Goal: Transaction & Acquisition: Purchase product/service

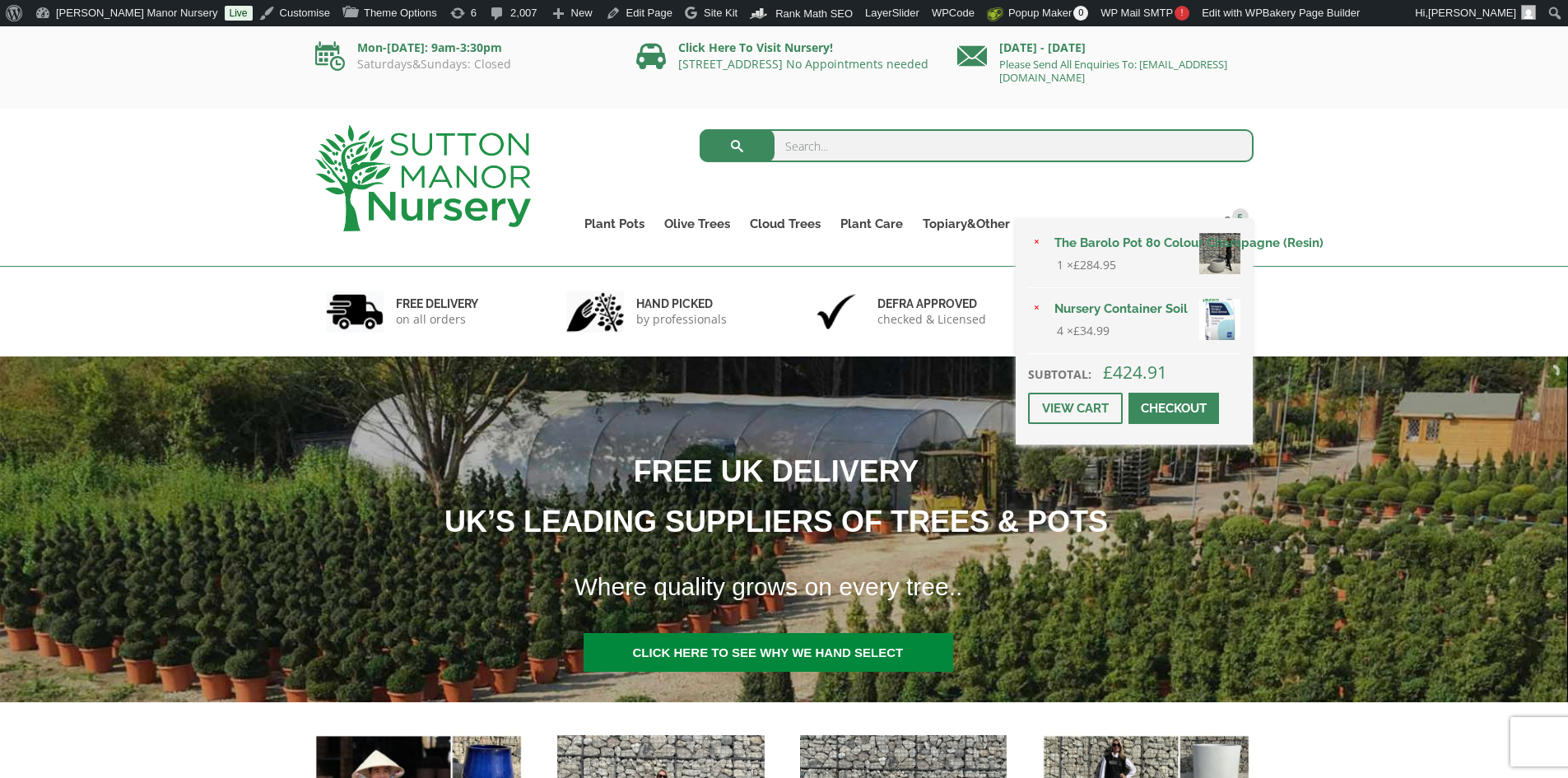
click at [1187, 401] on link "Checkout" at bounding box center [1173, 408] width 90 height 32
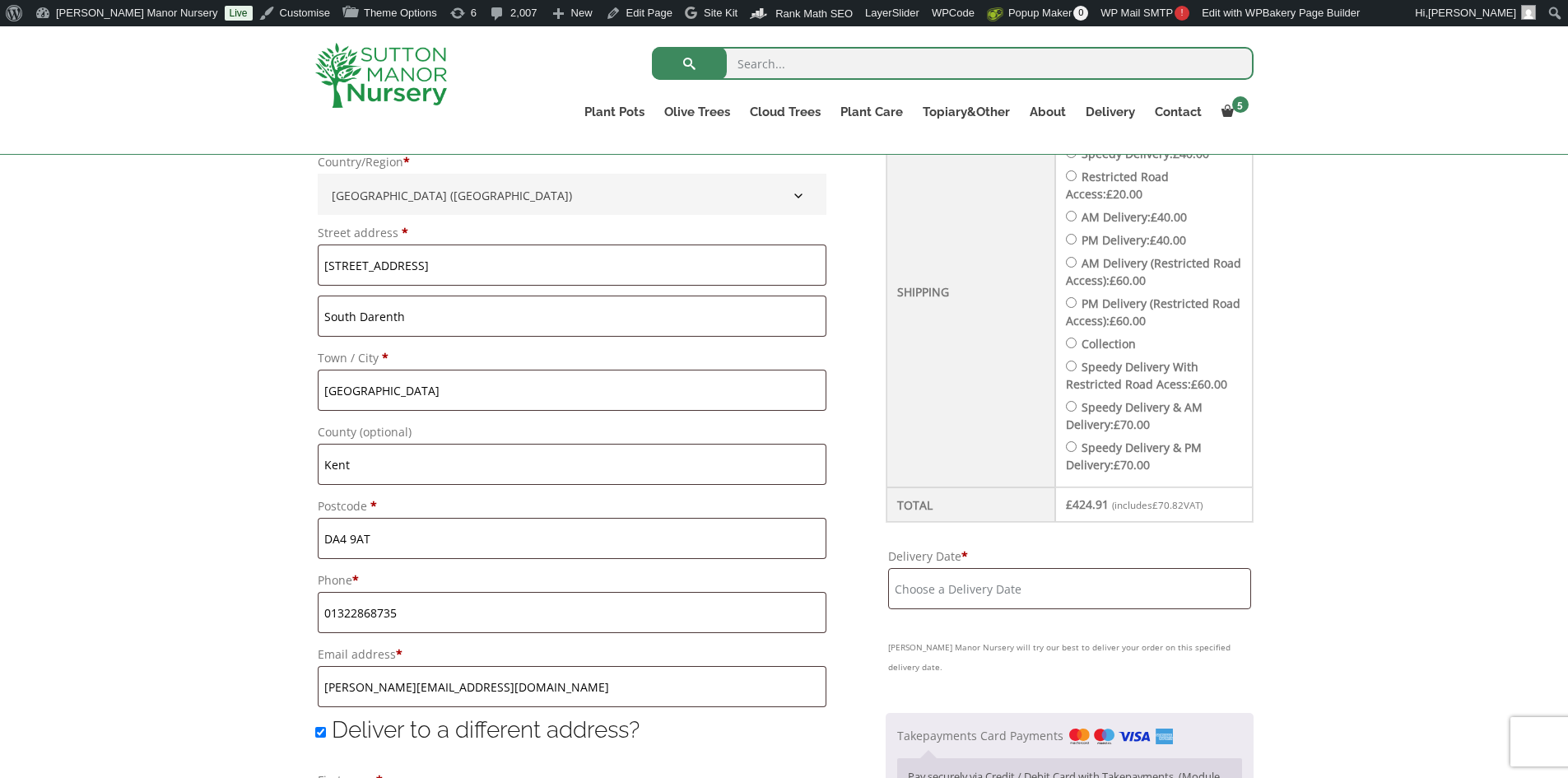
scroll to position [711, 0]
click at [1095, 589] on input "Delivery Date *" at bounding box center [1069, 585] width 363 height 41
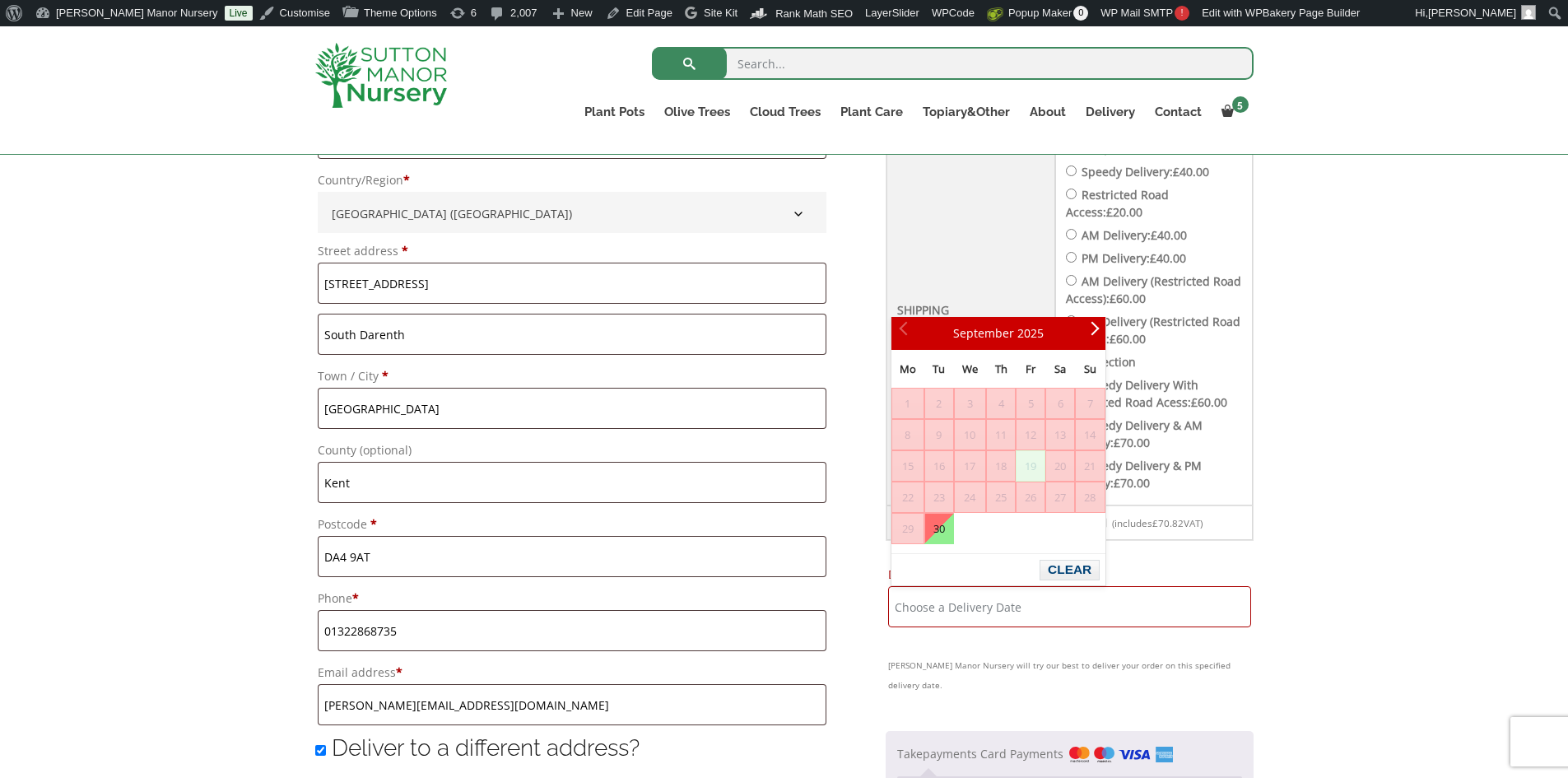
scroll to position [629, 0]
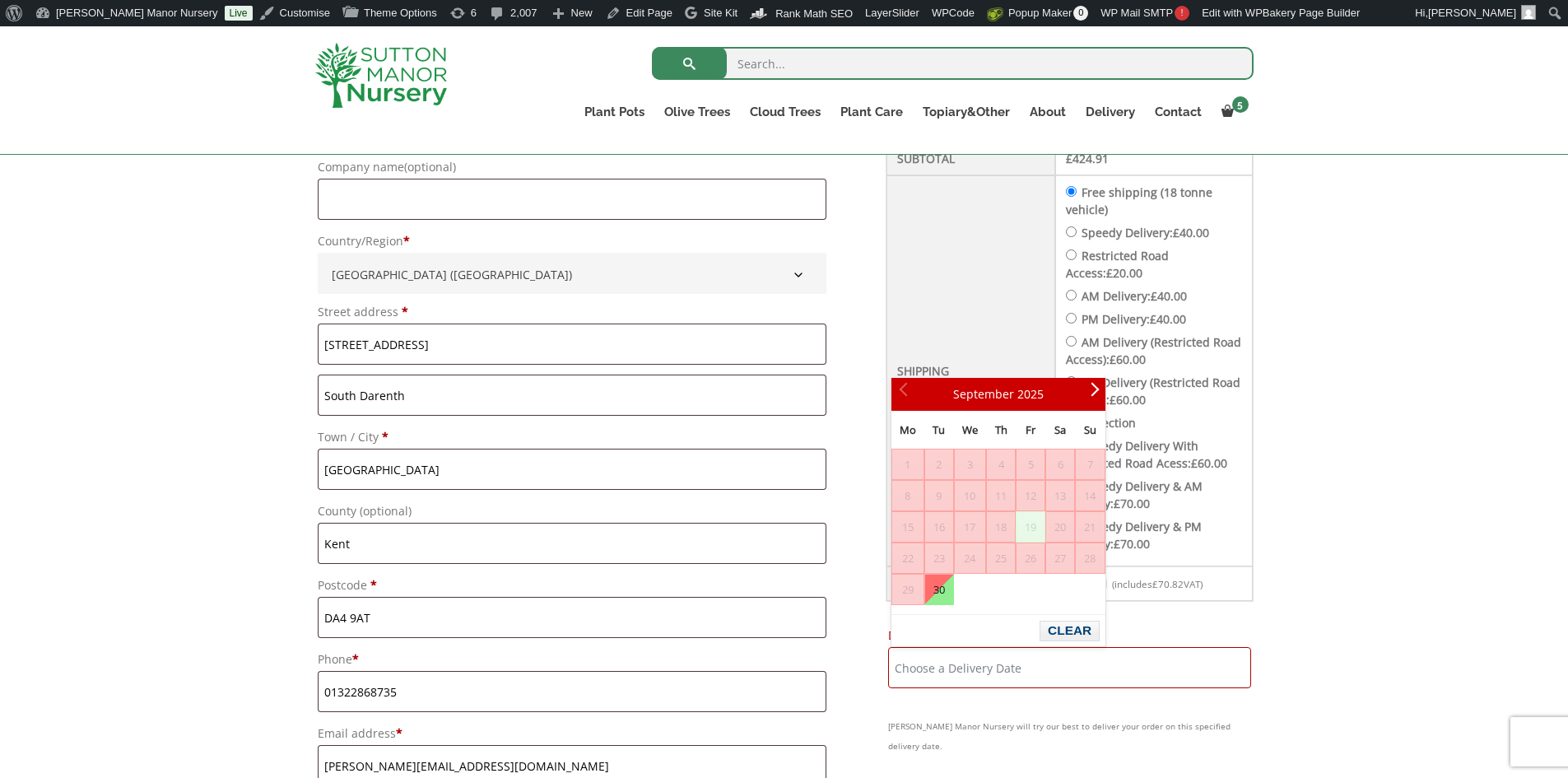
click at [1076, 230] on input "Speedy Delivery: £ 40.00" at bounding box center [1070, 231] width 11 height 11
radio input "true"
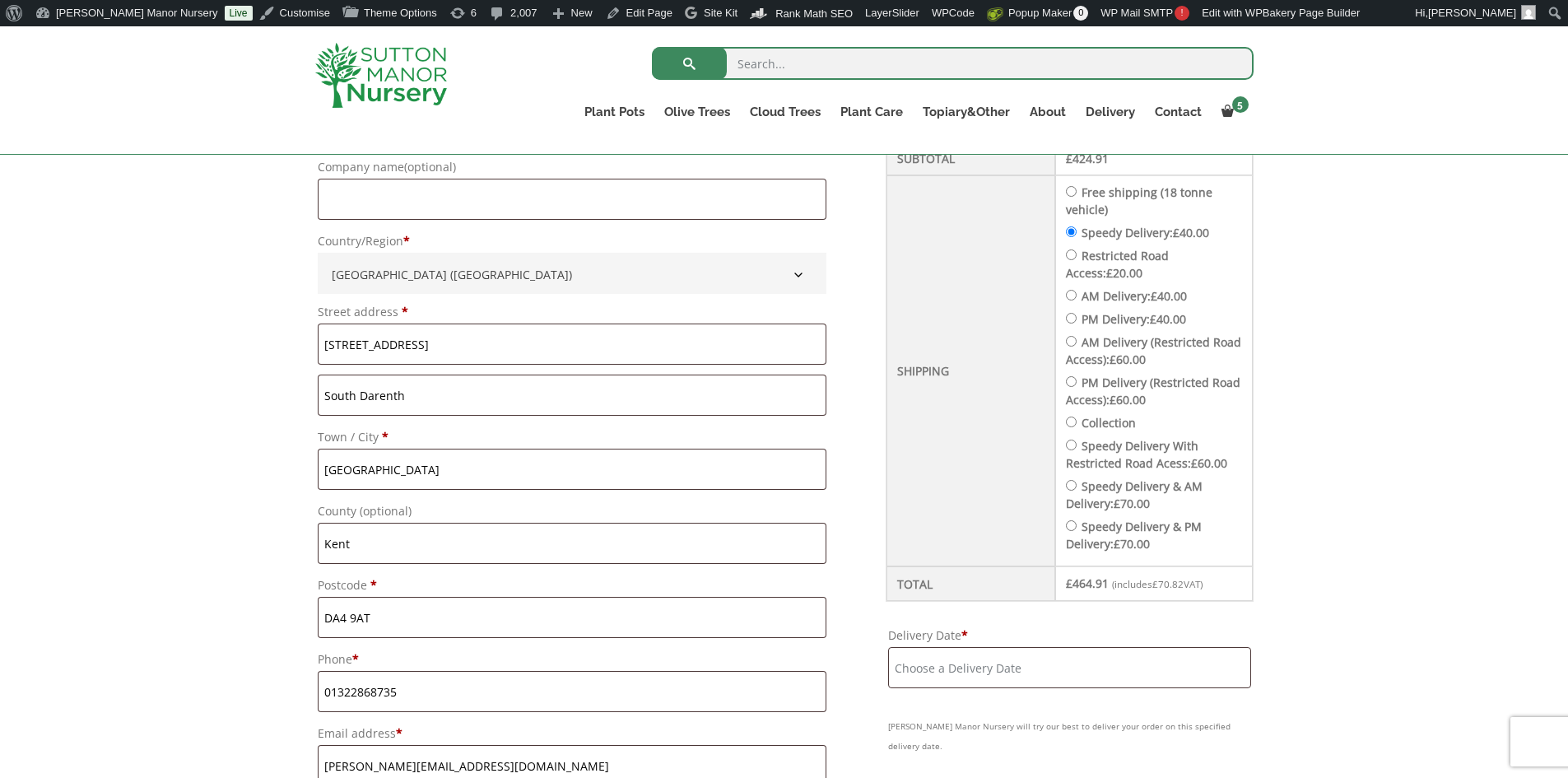
click at [1041, 672] on input "Delivery Date *" at bounding box center [1069, 667] width 363 height 41
